Goal: Check status

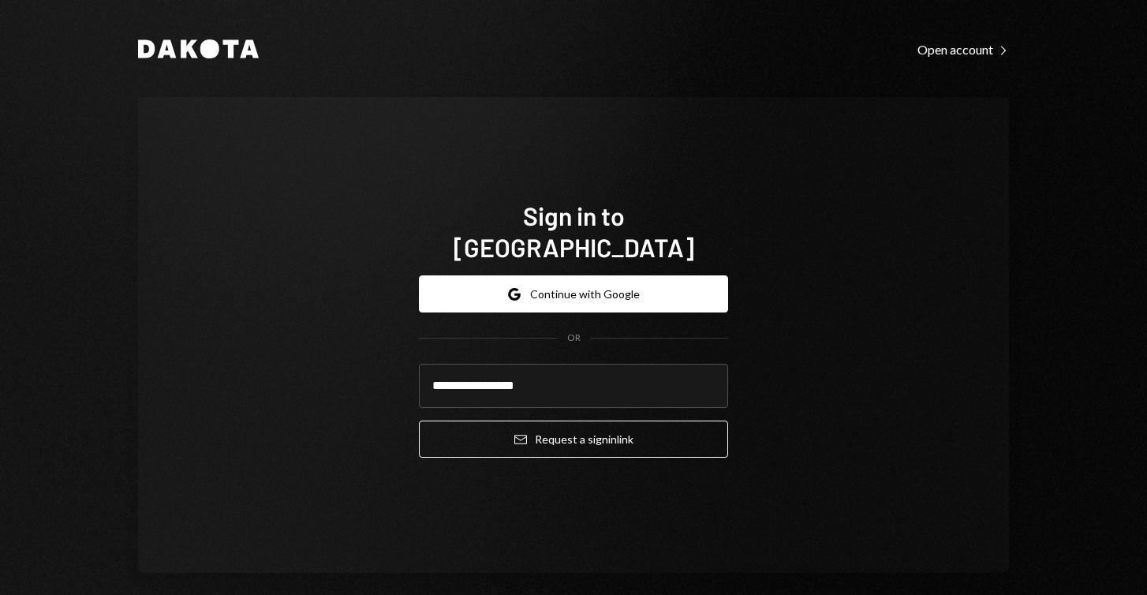
type input "**********"
click at [569, 423] on button "Email Request a sign in link" at bounding box center [573, 439] width 309 height 37
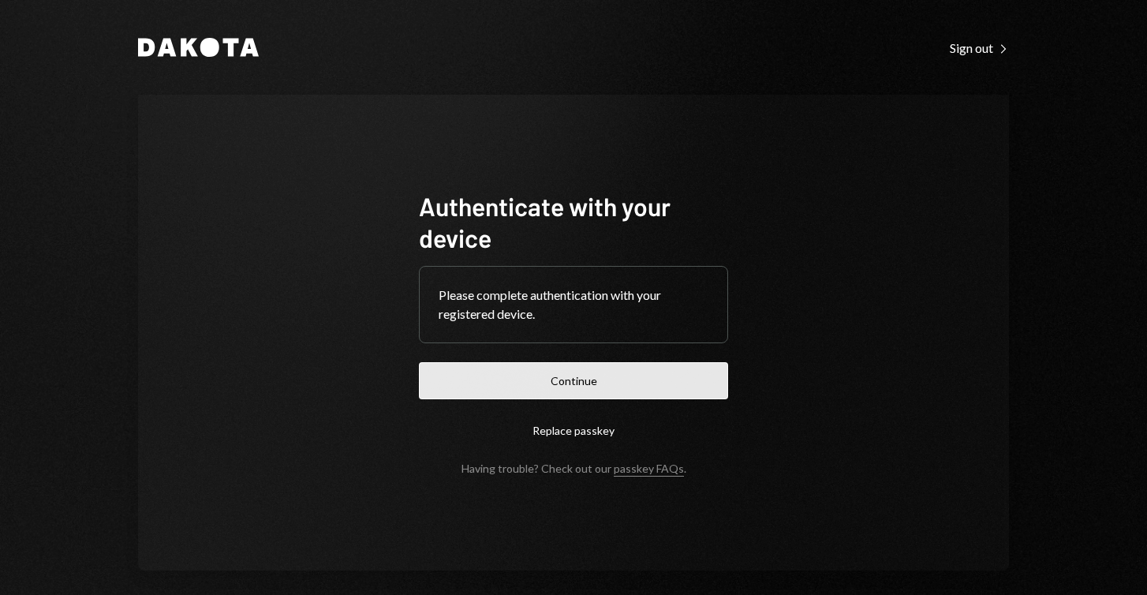
click at [559, 376] on button "Continue" at bounding box center [573, 380] width 309 height 37
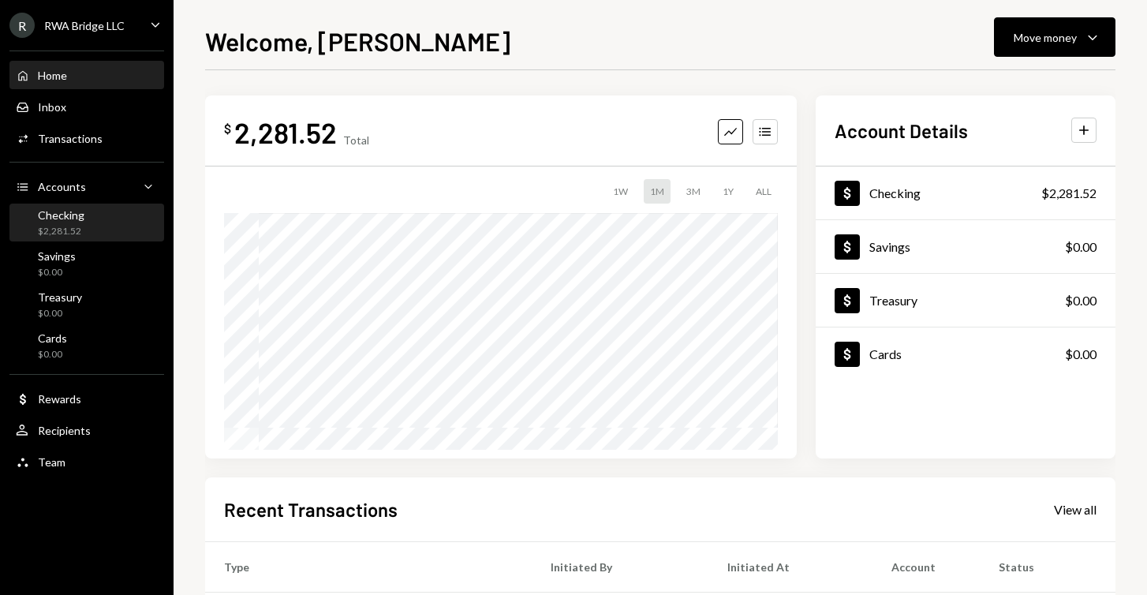
click at [75, 221] on div "Checking" at bounding box center [61, 214] width 47 height 13
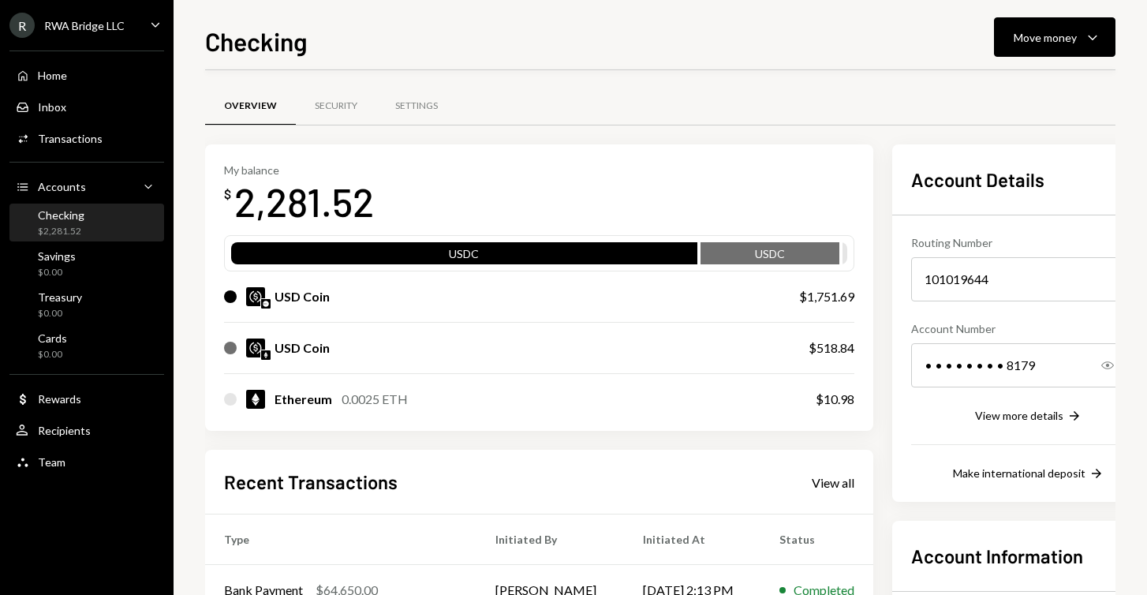
scroll to position [78, 0]
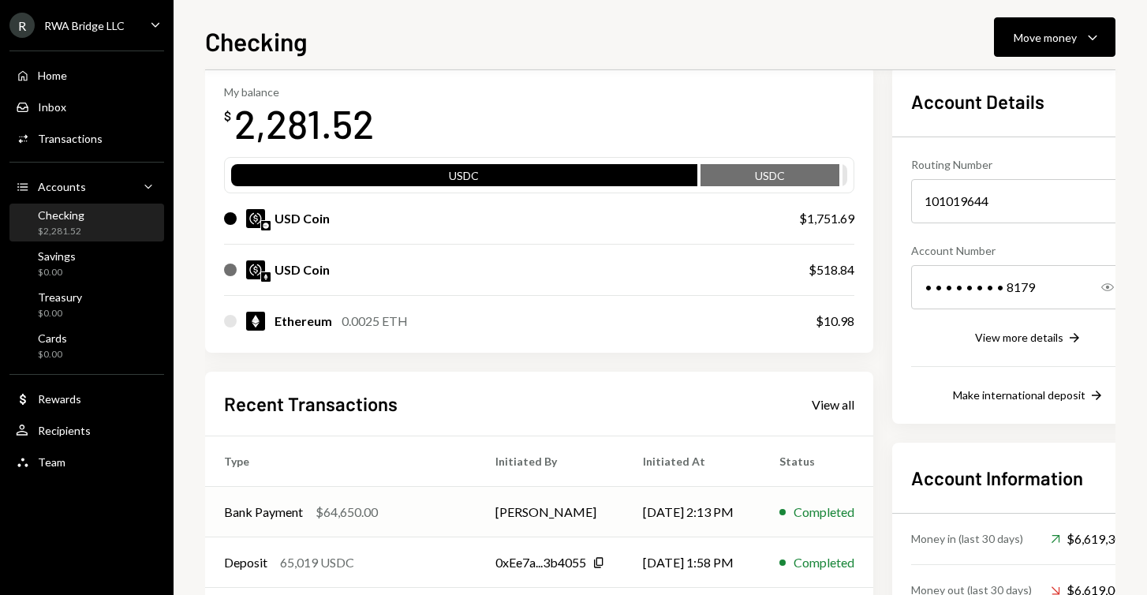
click at [350, 522] on td "Bank Payment $64,650.00" at bounding box center [340, 512] width 271 height 50
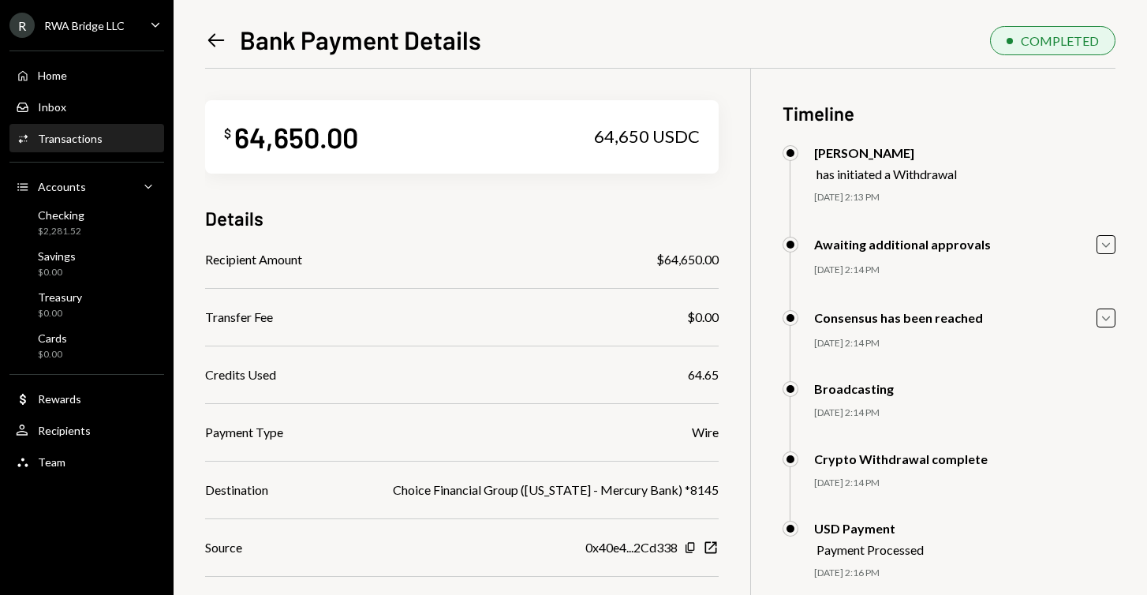
click at [823, 235] on div "Awaiting additional approvals Caret Down" at bounding box center [949, 244] width 333 height 19
click at [850, 245] on div "Awaiting additional approvals" at bounding box center [902, 244] width 177 height 15
click at [1098, 249] on icon "Caret Down" at bounding box center [1106, 244] width 17 height 17
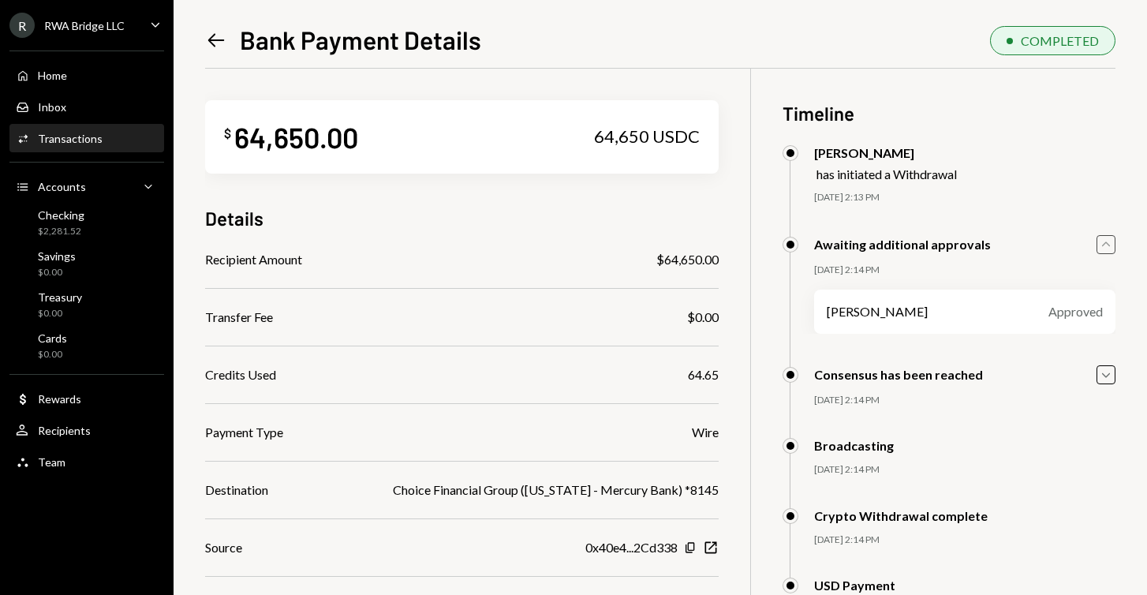
click at [1098, 249] on icon "Caret Up" at bounding box center [1106, 244] width 17 height 17
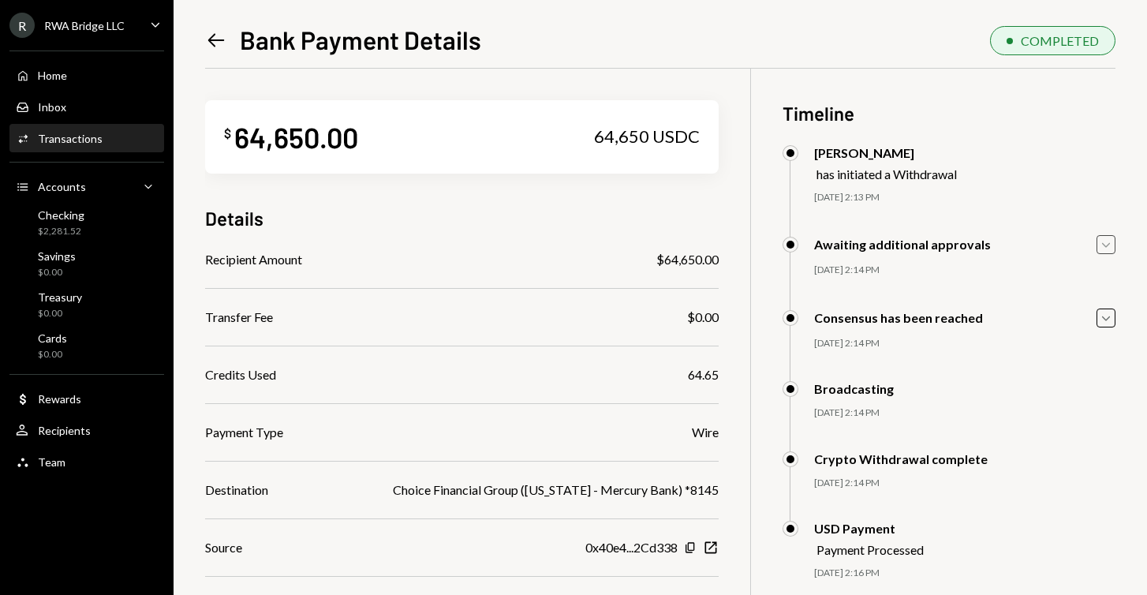
click at [103, 148] on div "Activities Transactions" at bounding box center [87, 138] width 142 height 27
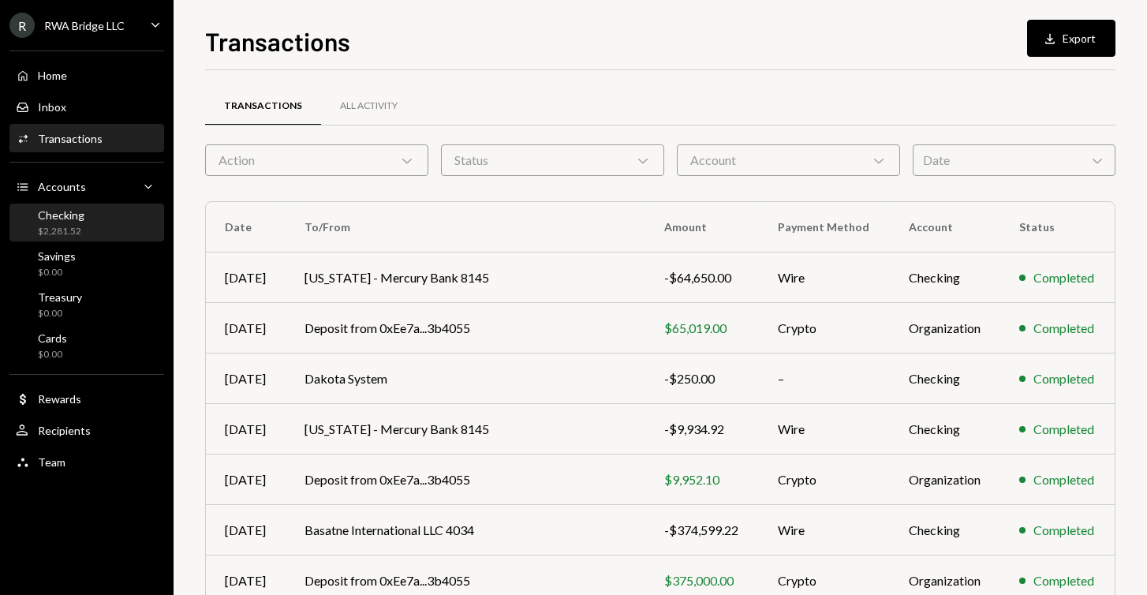
click at [75, 226] on div "$2,281.52" at bounding box center [61, 231] width 47 height 13
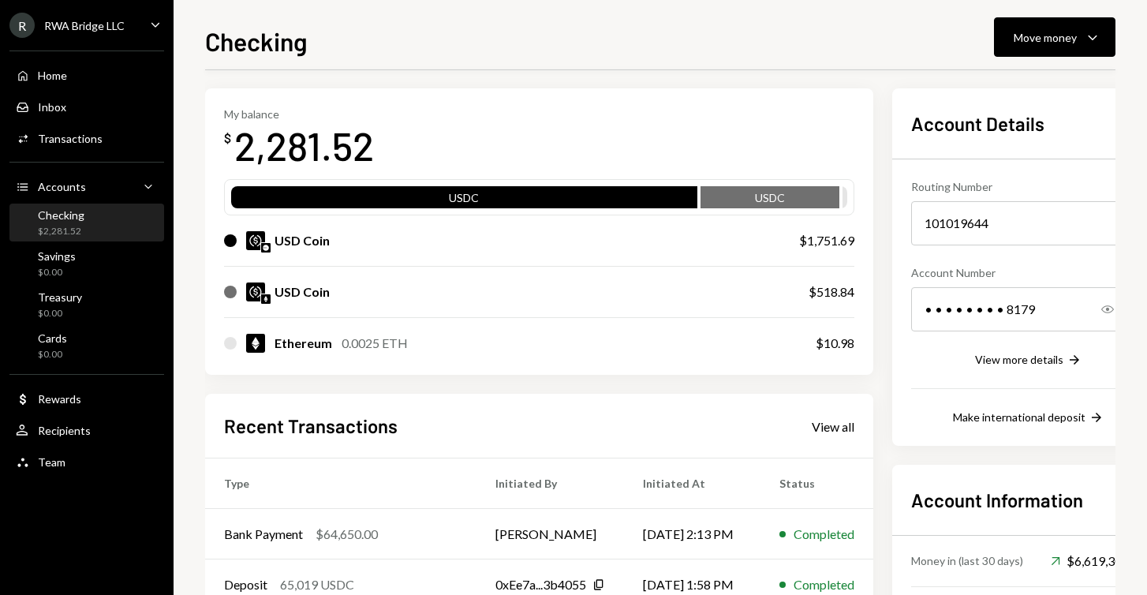
scroll to position [24, 0]
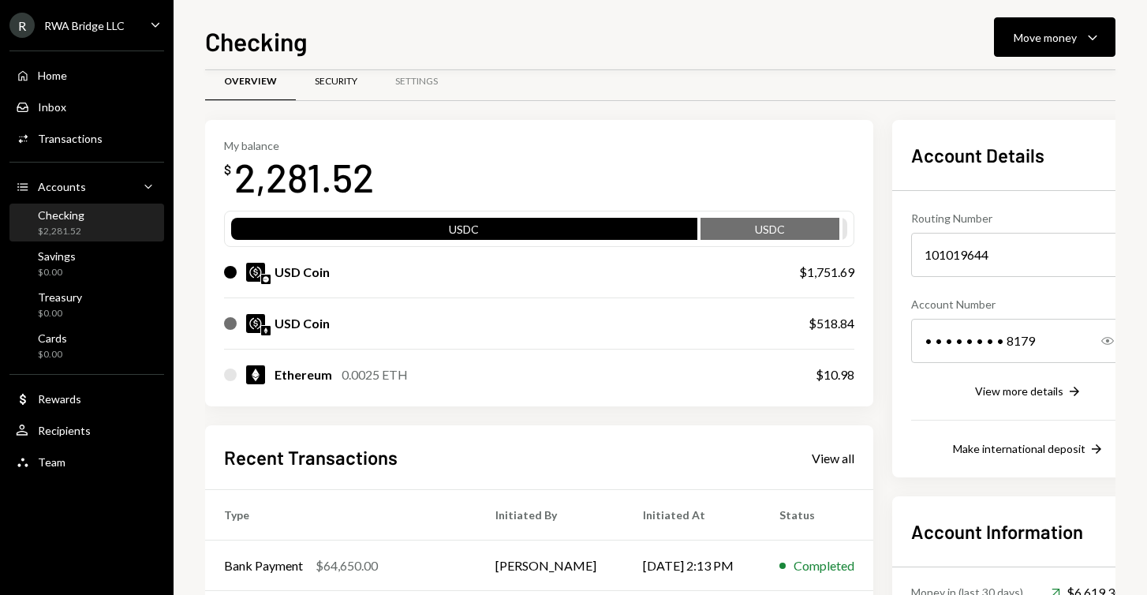
click at [345, 85] on div "Security" at bounding box center [336, 81] width 43 height 13
